Goal: Task Accomplishment & Management: Use online tool/utility

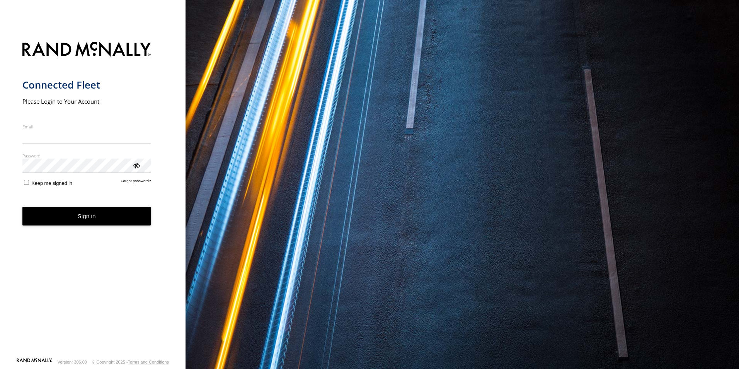
type input "**********"
click at [27, 189] on form "**********" at bounding box center [92, 197] width 141 height 320
click at [51, 219] on button "Sign in" at bounding box center [86, 216] width 129 height 19
